Goal: Information Seeking & Learning: Understand process/instructions

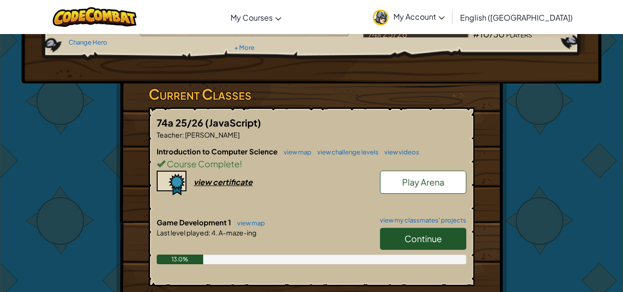
scroll to position [117, 0]
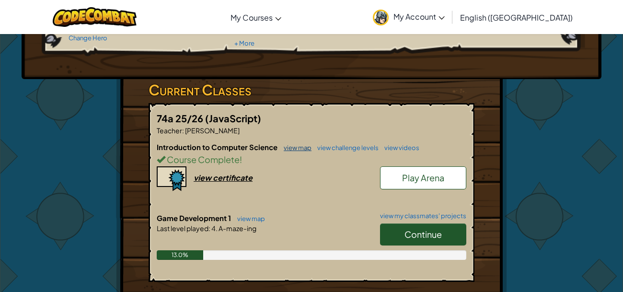
click at [295, 147] on link "view map" at bounding box center [295, 148] width 33 height 8
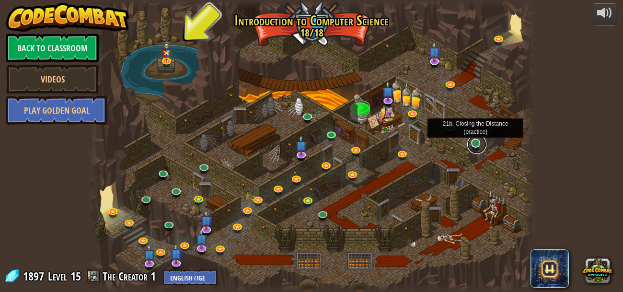
click at [475, 143] on link at bounding box center [476, 144] width 19 height 19
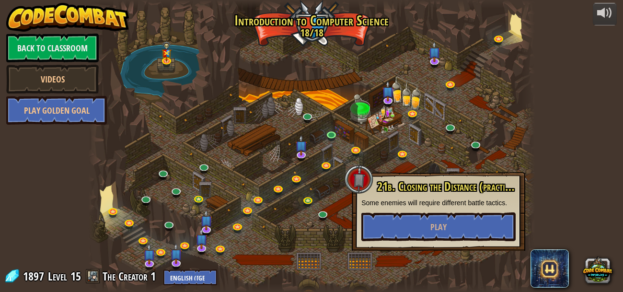
click at [295, 220] on div at bounding box center [311, 146] width 446 height 292
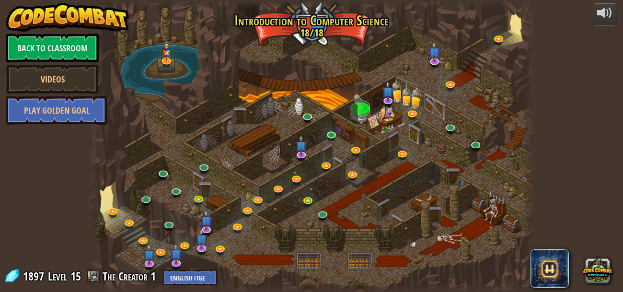
click at [295, 220] on div at bounding box center [311, 146] width 446 height 292
click at [437, 58] on img at bounding box center [434, 46] width 12 height 27
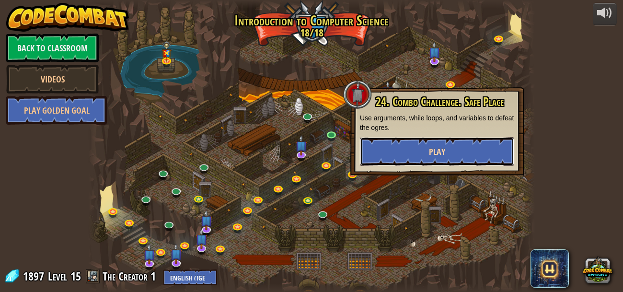
click at [411, 153] on button "Play" at bounding box center [437, 151] width 154 height 29
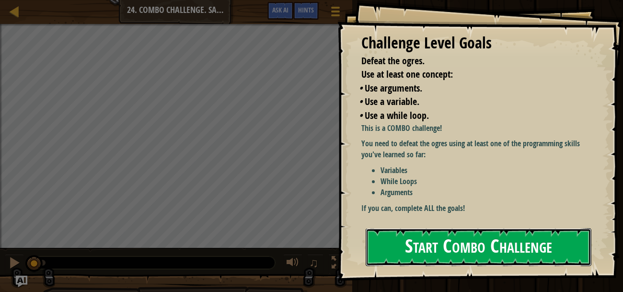
click at [525, 237] on button "Start Combo Challenge" at bounding box center [478, 247] width 226 height 38
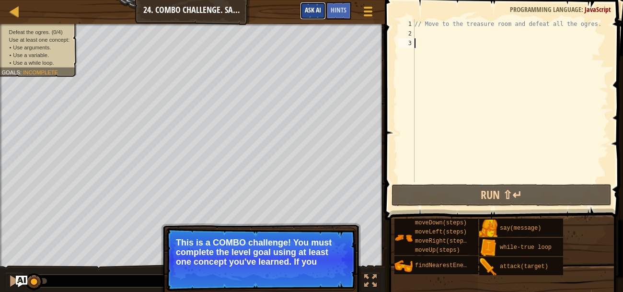
click at [310, 8] on span "Ask AI" at bounding box center [313, 9] width 16 height 9
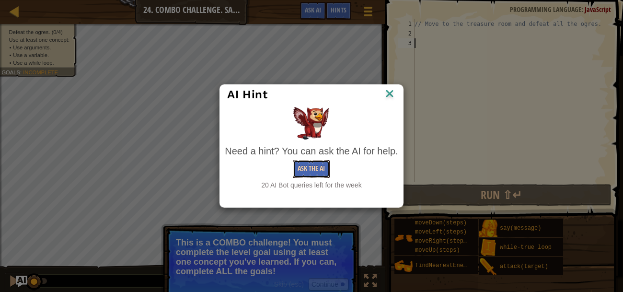
click at [305, 162] on button "Ask the AI" at bounding box center [311, 169] width 37 height 18
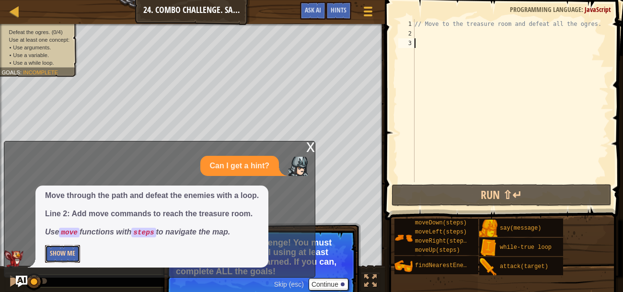
click at [61, 256] on button "Show Me" at bounding box center [62, 254] width 35 height 18
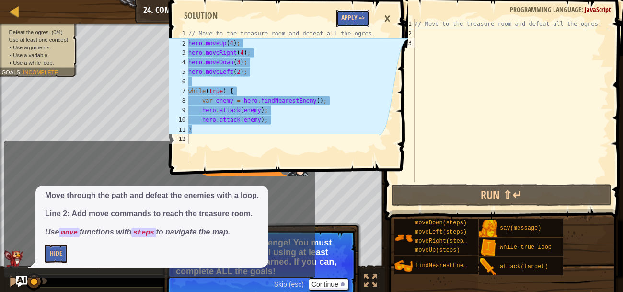
click at [348, 15] on button "Apply =>" at bounding box center [352, 19] width 33 height 18
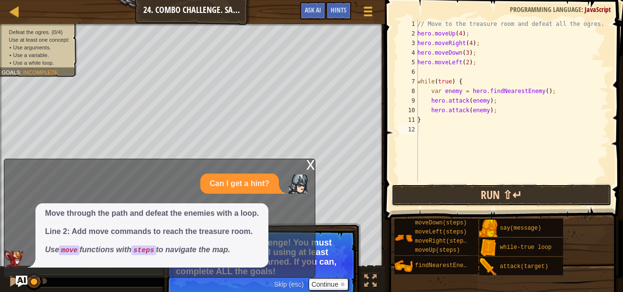
click at [468, 196] on button "Run ⇧↵" at bounding box center [501, 195] width 220 height 22
